Goal: Navigation & Orientation: Find specific page/section

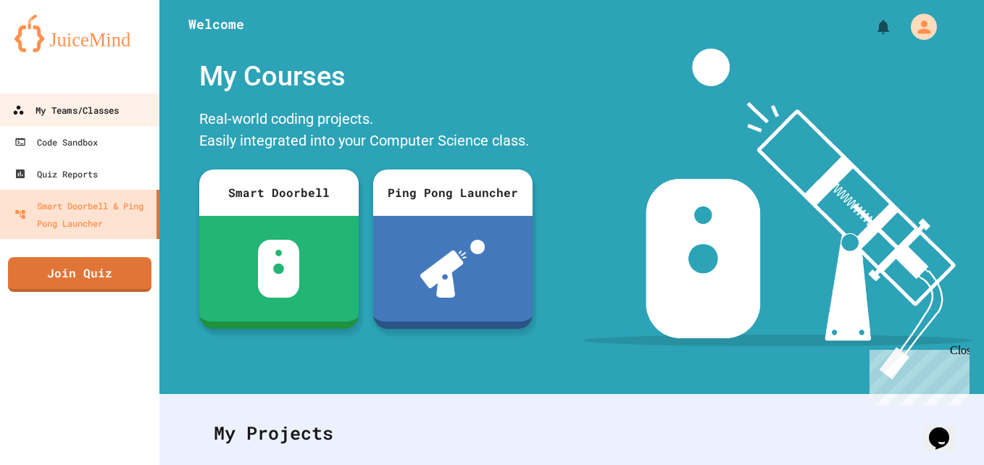
click at [80, 104] on div "My Teams/Classes" at bounding box center [65, 110] width 107 height 18
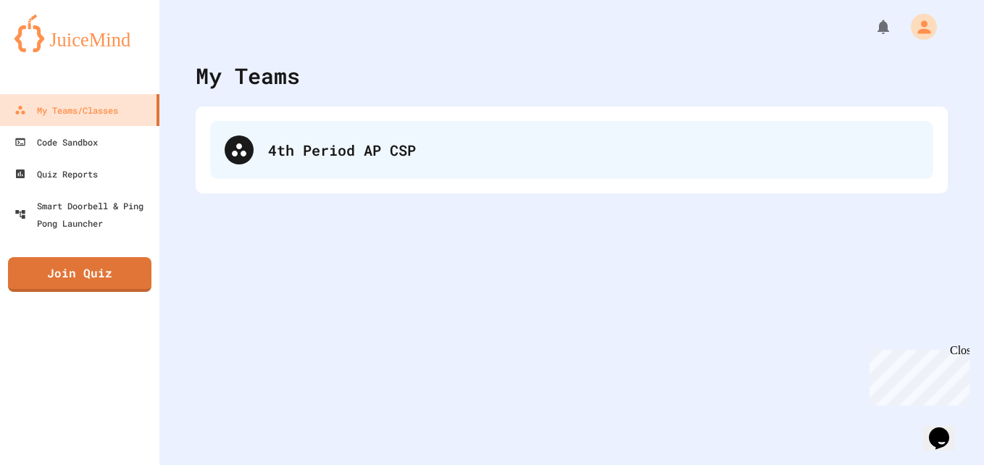
click at [302, 168] on div "4th Period AP CSP" at bounding box center [571, 150] width 723 height 58
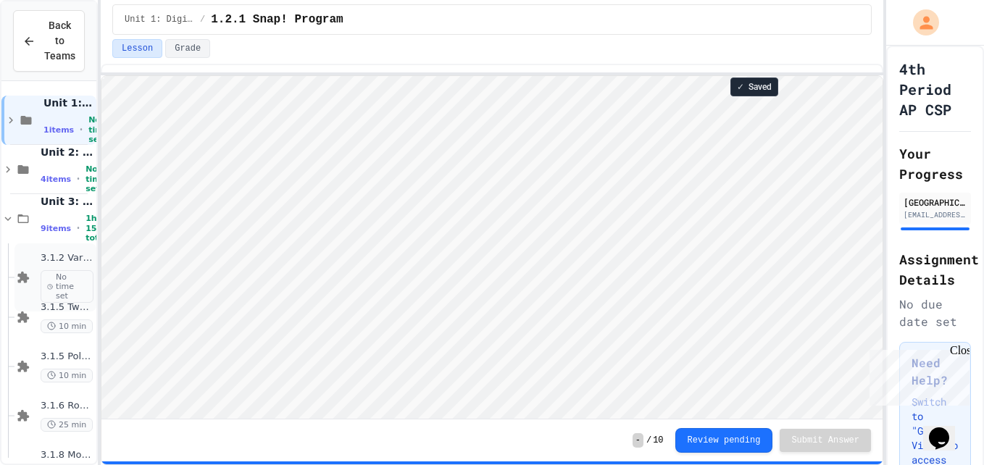
scroll to position [248, 0]
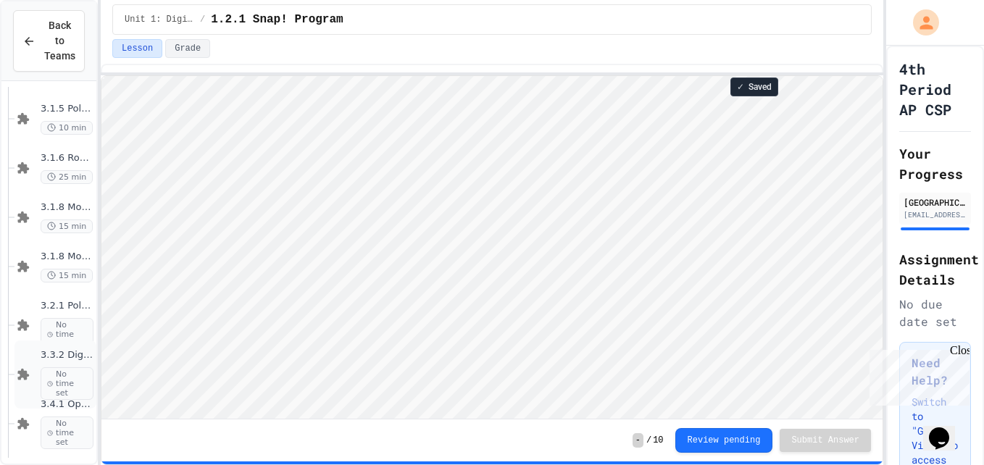
click at [26, 380] on icon at bounding box center [24, 375] width 12 height 12
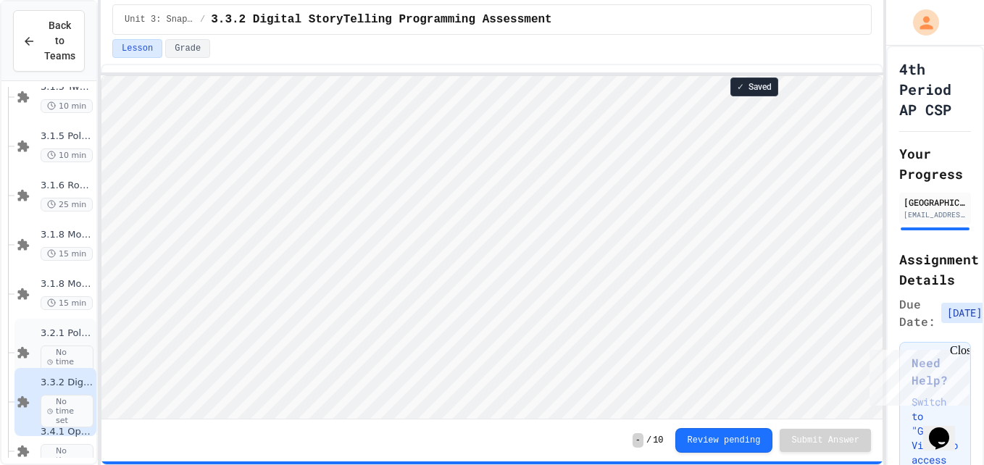
scroll to position [248, 0]
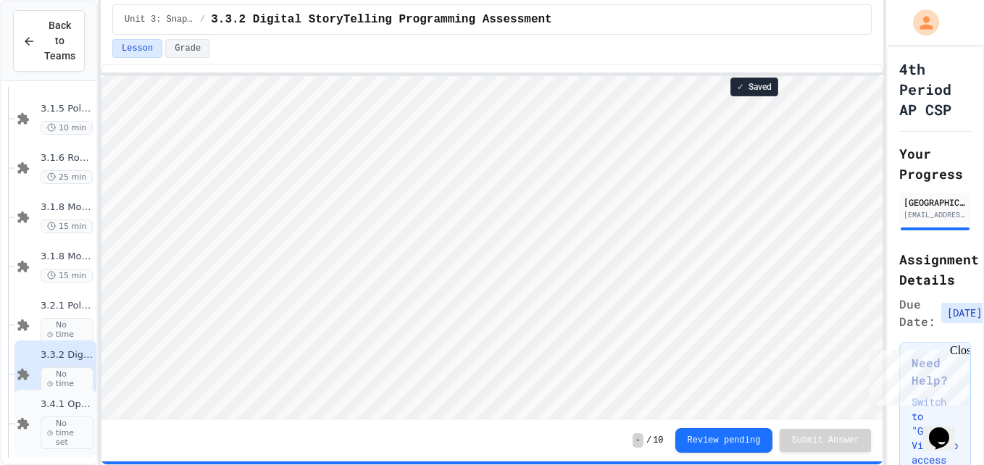
click at [34, 423] on div "3.4.1 Operators Porgram No time set" at bounding box center [55, 424] width 82 height 68
